Goal: Task Accomplishment & Management: Manage account settings

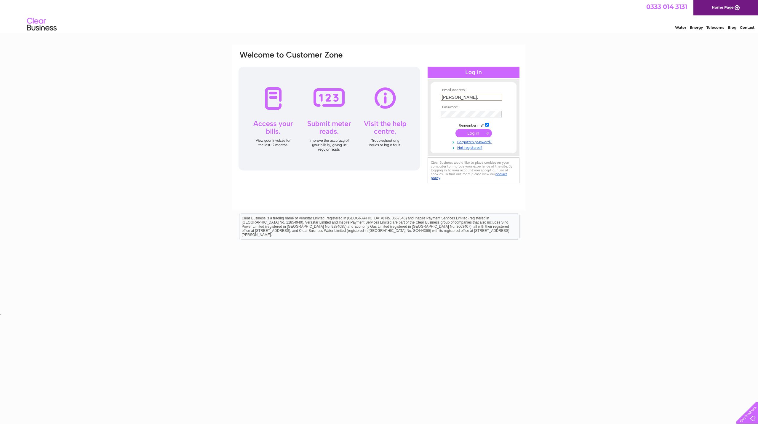
type input "karyl.ward@cirrus.com"
click at [456, 129] on input "submit" at bounding box center [474, 133] width 36 height 8
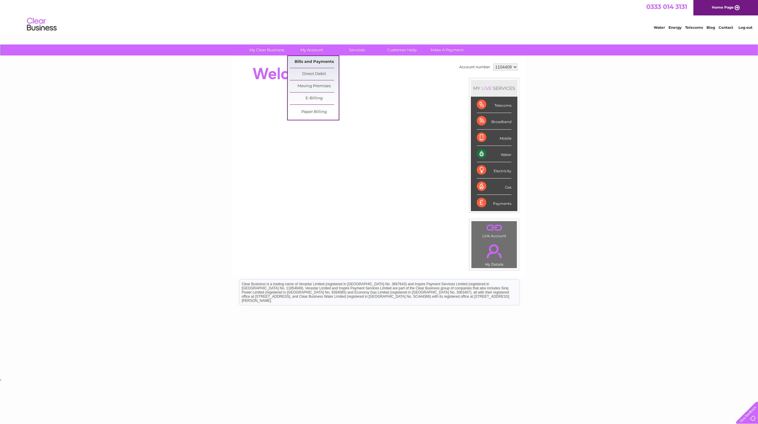
click at [305, 61] on link "Bills and Payments" at bounding box center [314, 62] width 49 height 12
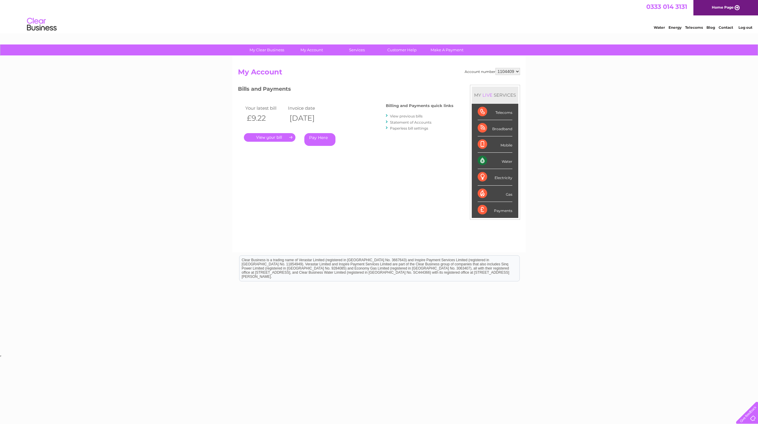
click at [264, 139] on link "." at bounding box center [270, 137] width 52 height 9
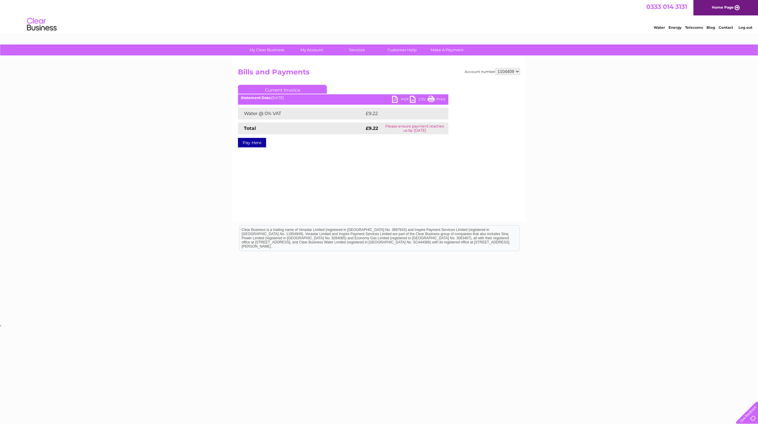
click at [402, 99] on link "PDF" at bounding box center [401, 100] width 18 height 9
click at [514, 71] on select "1104409 1105239 1105240" at bounding box center [508, 71] width 25 height 7
select select "1105239"
click at [496, 68] on select "1104409 1105239 1105240" at bounding box center [508, 71] width 25 height 7
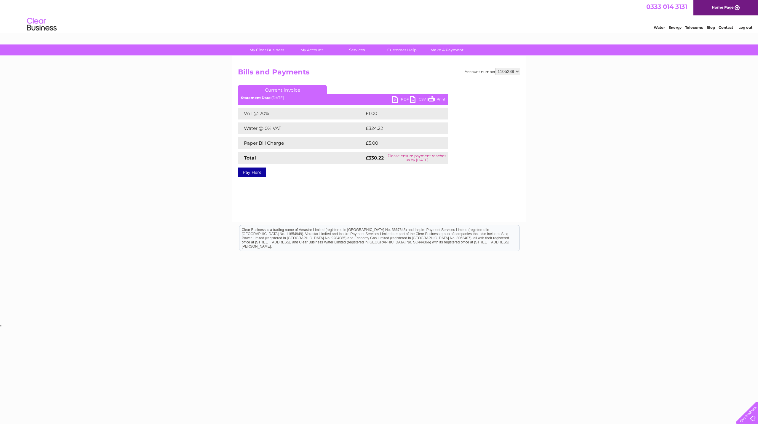
click at [393, 101] on link "PDF" at bounding box center [401, 100] width 18 height 9
click at [507, 75] on select "1104409 1105239 1105240" at bounding box center [508, 71] width 25 height 7
select select "1105240"
click at [496, 68] on select "1104409 1105239 1105240" at bounding box center [508, 71] width 25 height 7
click at [402, 100] on link "PDF" at bounding box center [401, 100] width 18 height 9
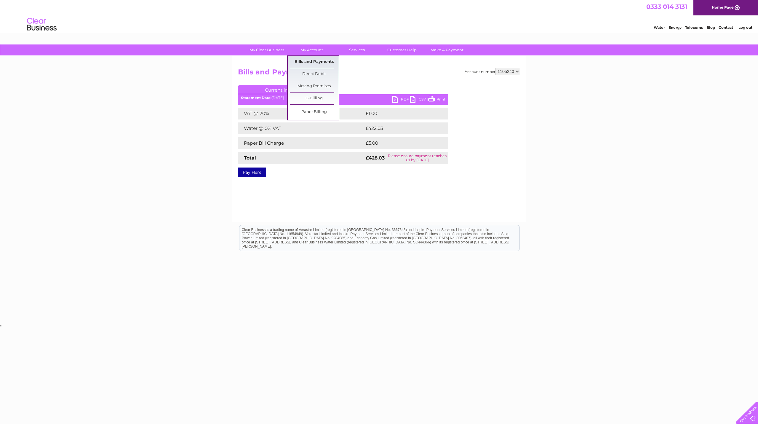
click at [306, 61] on link "Bills and Payments" at bounding box center [314, 62] width 49 height 12
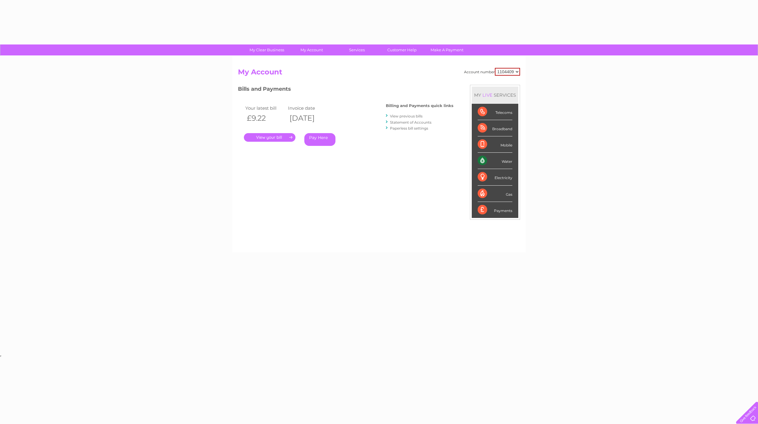
click at [507, 71] on select "1104409 1105239 1105240" at bounding box center [507, 72] width 25 height 8
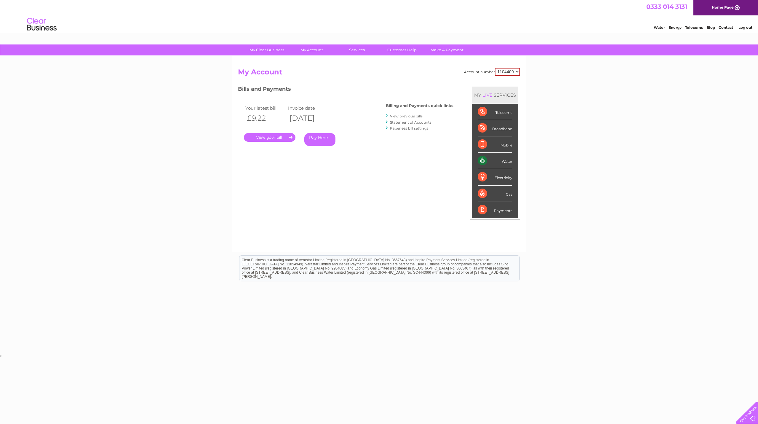
select select "1105239"
click at [496, 68] on select "1104409 1105239 1105240" at bounding box center [507, 72] width 25 height 8
click at [408, 123] on link "Statement of Accounts" at bounding box center [410, 122] width 41 height 4
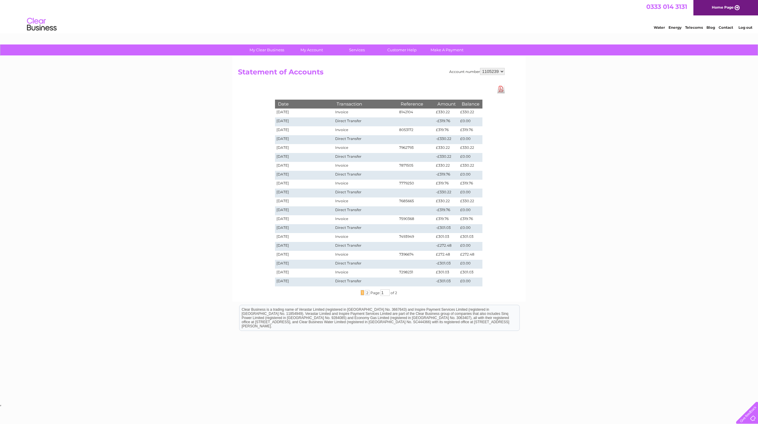
click at [495, 73] on select "1104409 1105239 1105240" at bounding box center [492, 71] width 25 height 7
select select "1105240"
click at [481, 68] on select "1104409 1105239 1105240" at bounding box center [492, 71] width 25 height 7
click at [740, 28] on link "Log out" at bounding box center [746, 27] width 14 height 4
